Goal: Task Accomplishment & Management: Complete application form

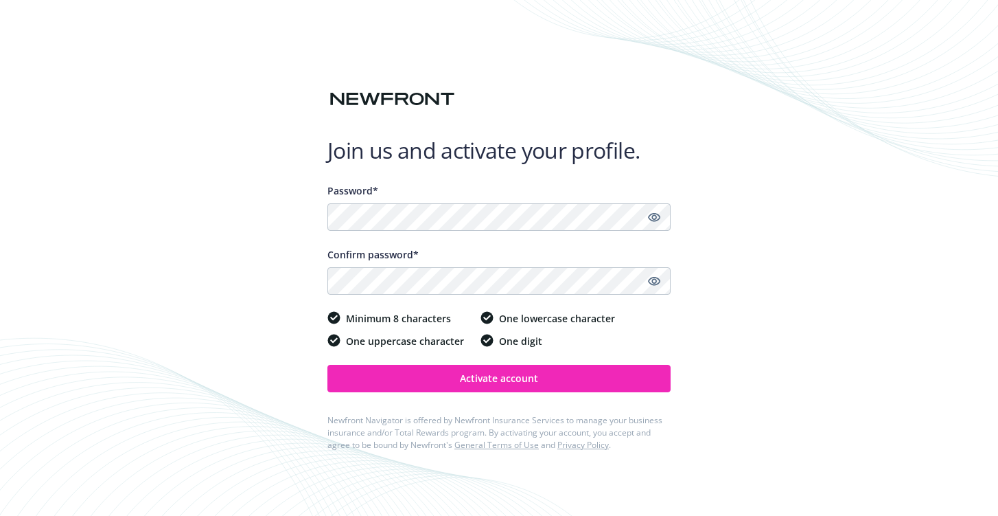
click at [610, 248] on div "Confirm password*" at bounding box center [498, 254] width 343 height 14
click at [652, 216] on icon "Show password" at bounding box center [654, 217] width 12 height 12
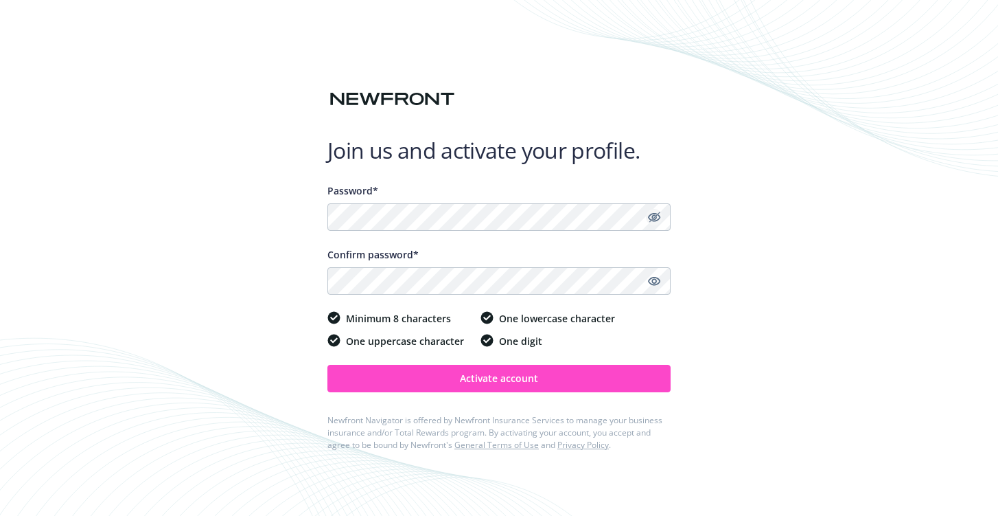
click at [529, 382] on span "Activate account" at bounding box center [499, 377] width 78 height 13
